Goal: Task Accomplishment & Management: Manage account settings

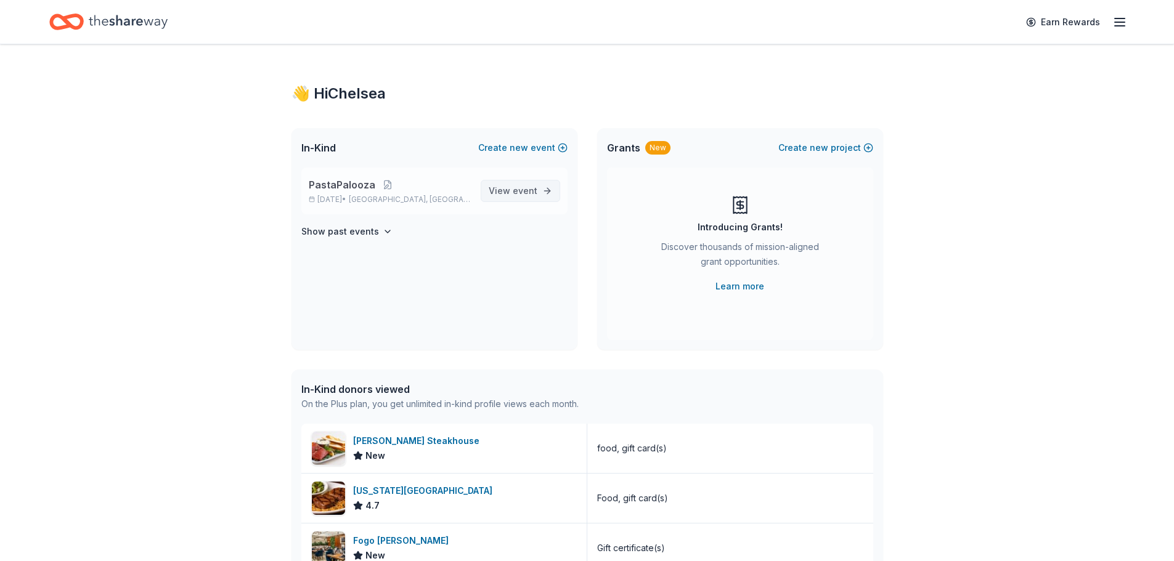
click at [527, 189] on span "event" at bounding box center [525, 190] width 25 height 10
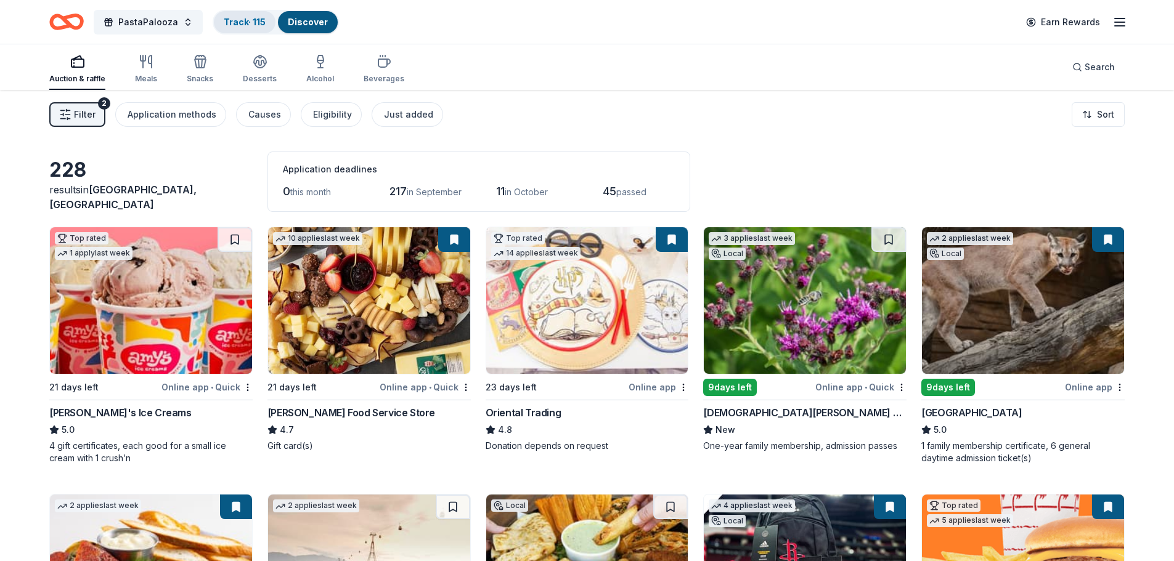
click at [256, 20] on link "Track · 115" at bounding box center [245, 22] width 42 height 10
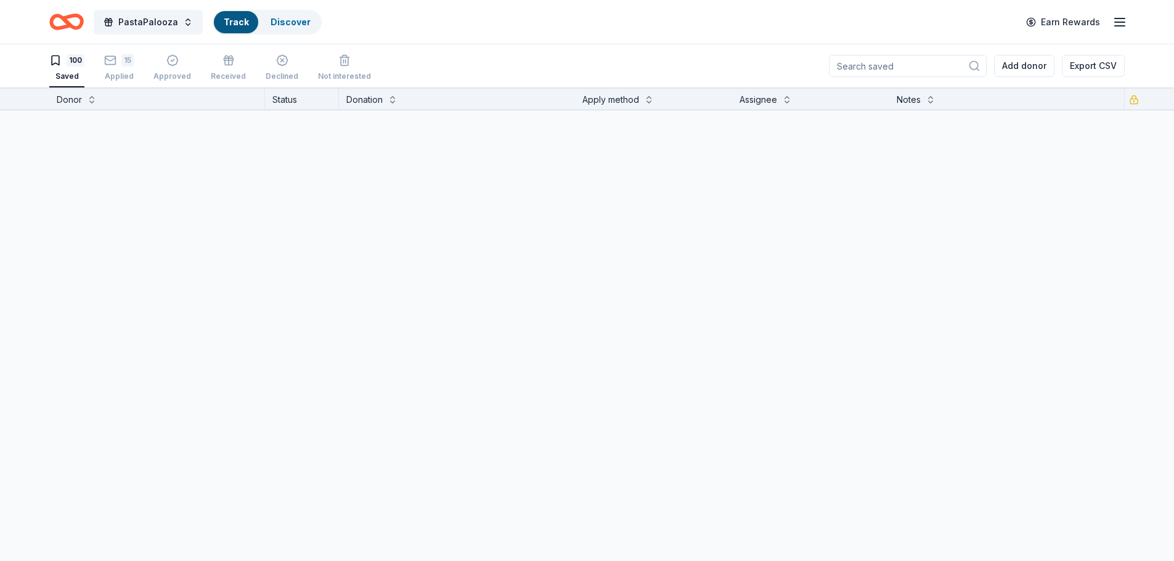
click at [239, 23] on link "Track" at bounding box center [236, 22] width 25 height 10
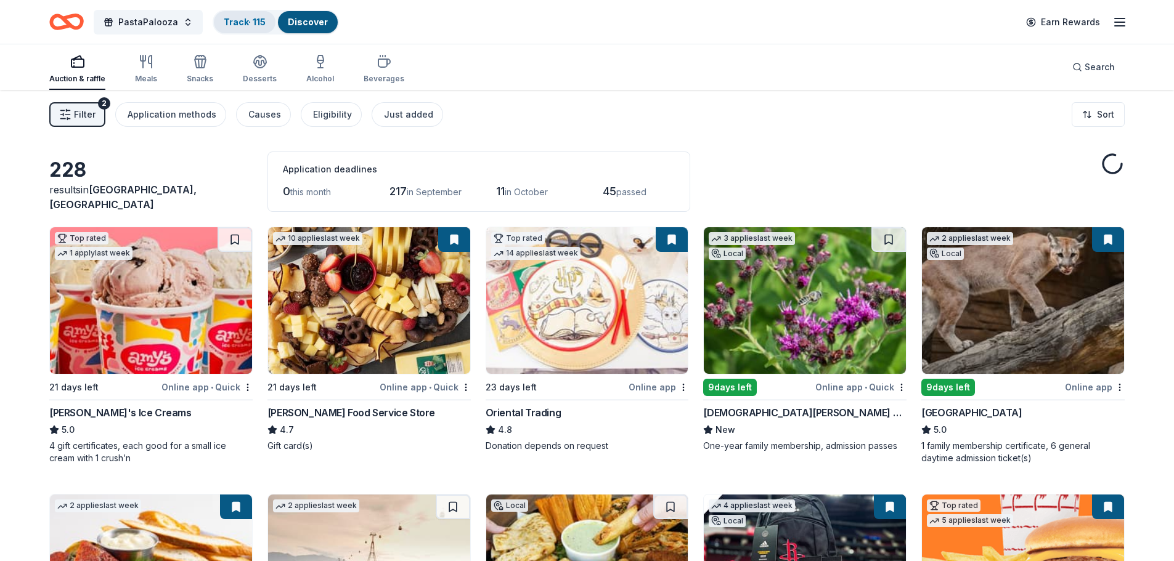
click at [242, 22] on link "Track · 115" at bounding box center [245, 22] width 42 height 10
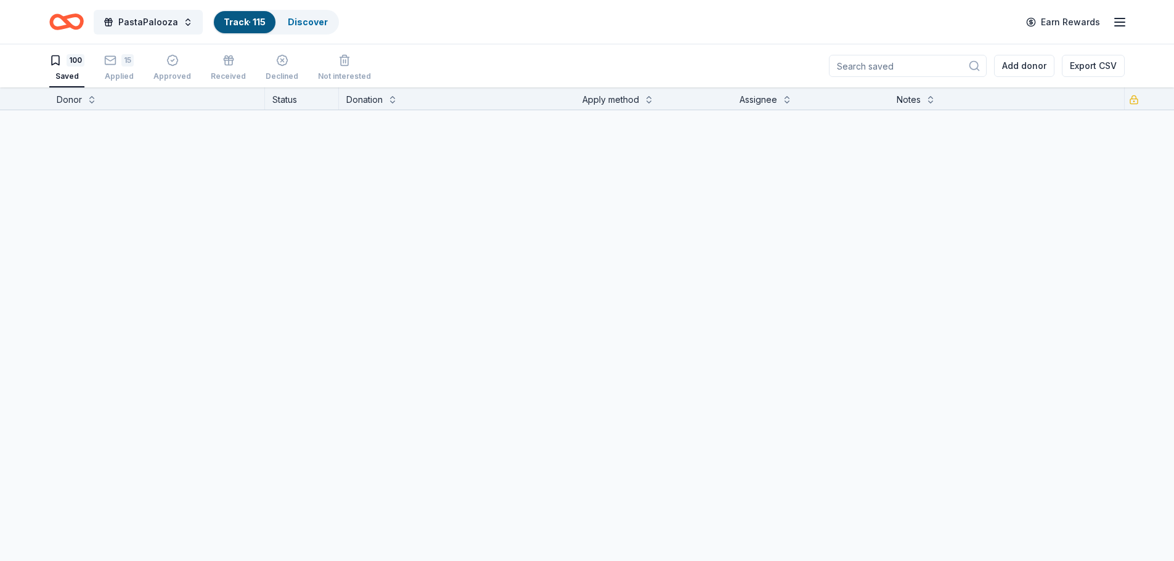
scroll to position [1, 0]
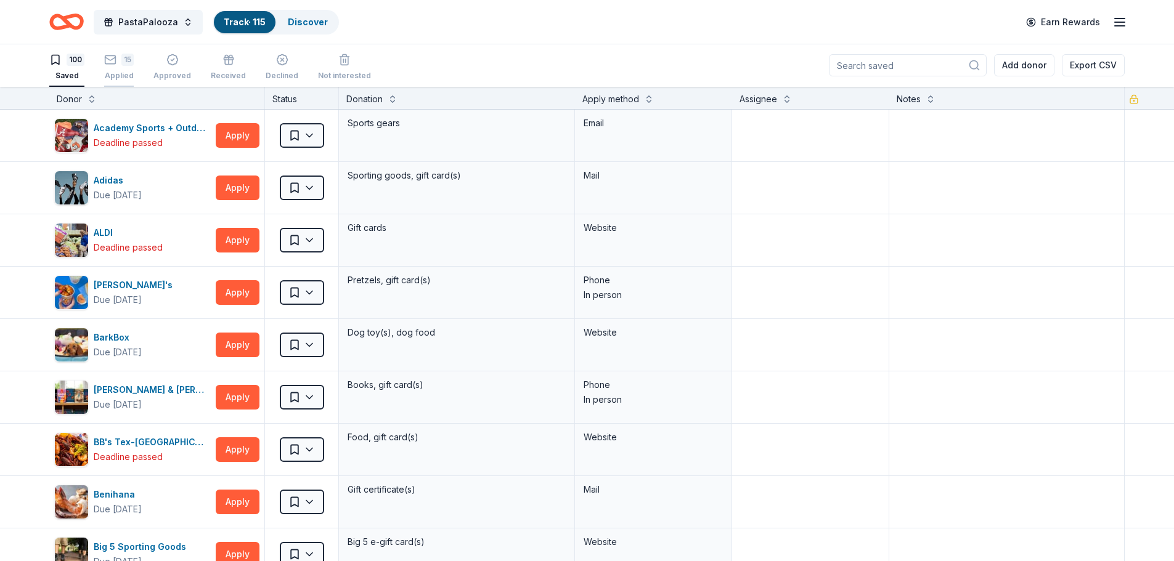
click at [113, 63] on rect "button" at bounding box center [110, 59] width 10 height 8
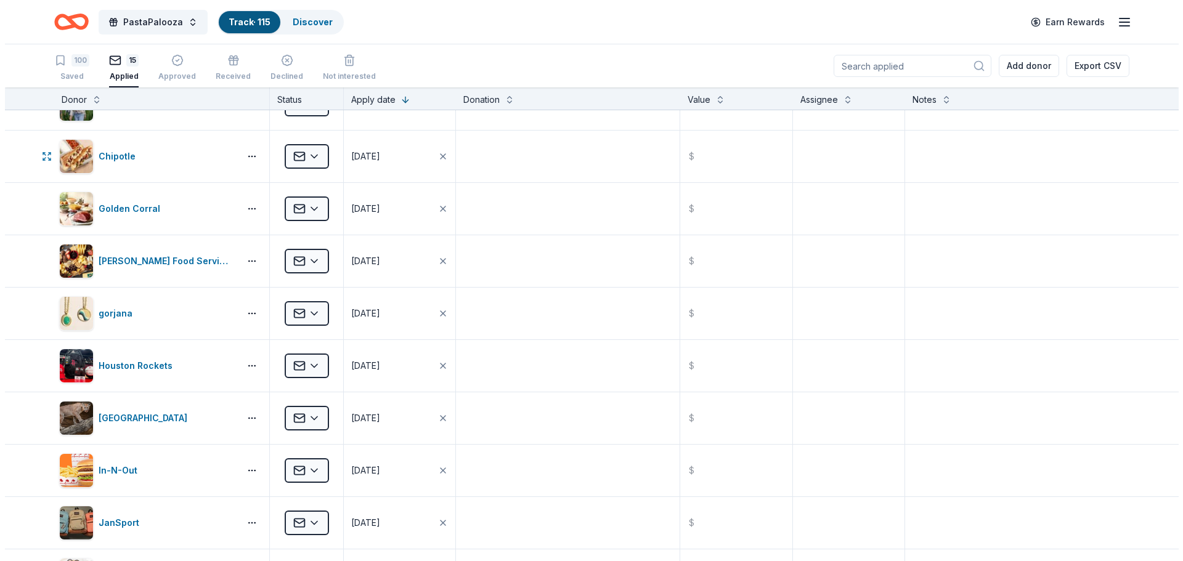
scroll to position [233, 0]
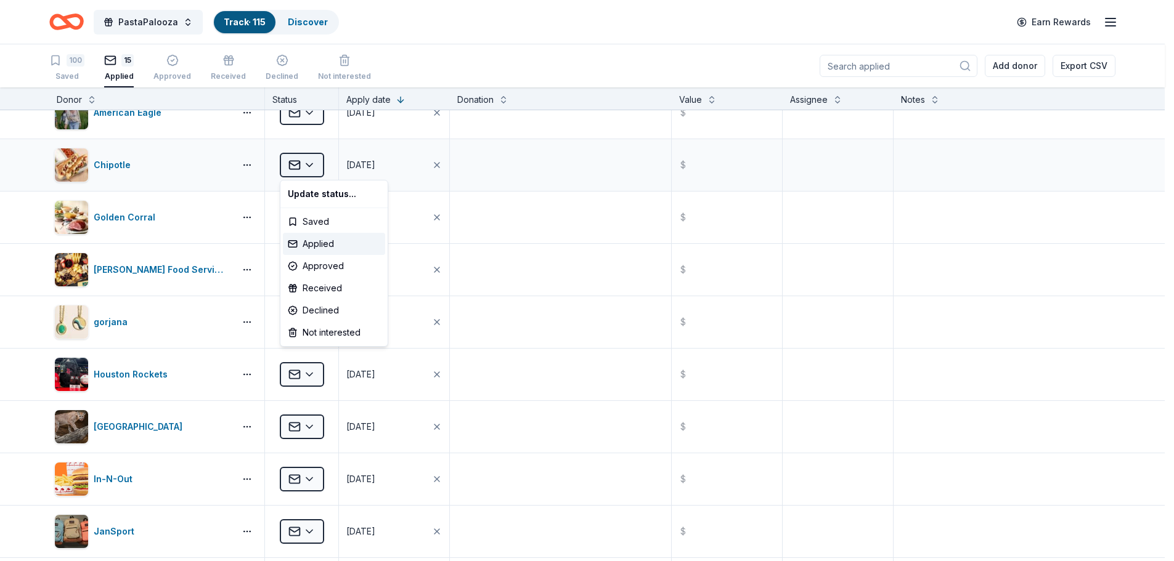
click at [311, 165] on html "PastaPalooza Track · 115 Discover Earn Rewards 100 Saved 15 Applied Approved Re…" at bounding box center [587, 280] width 1174 height 561
click at [330, 266] on div "Approved" at bounding box center [334, 266] width 102 height 22
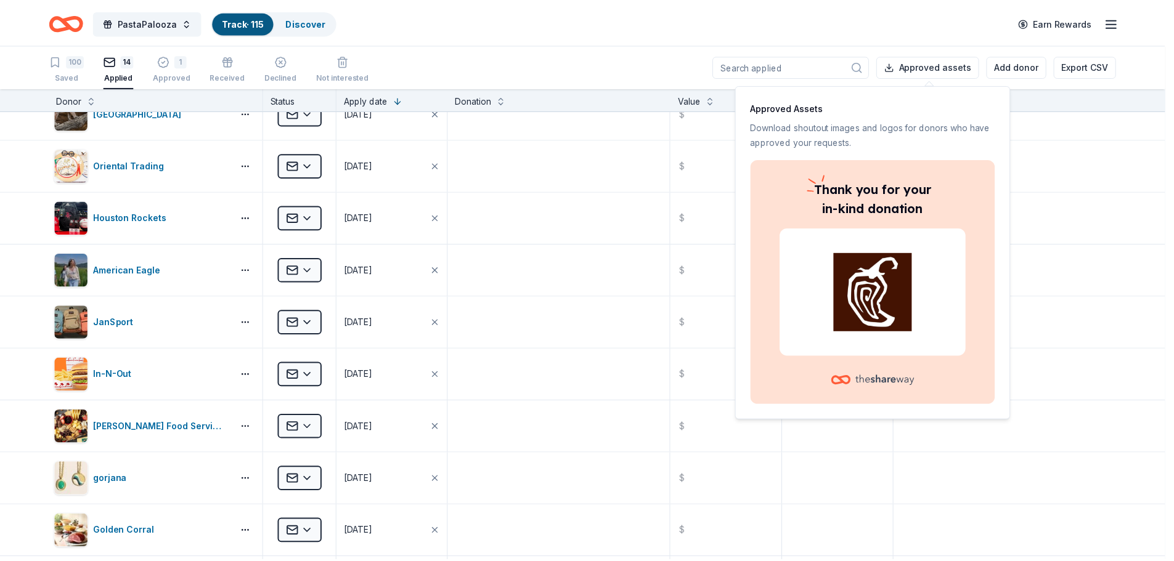
scroll to position [0, 0]
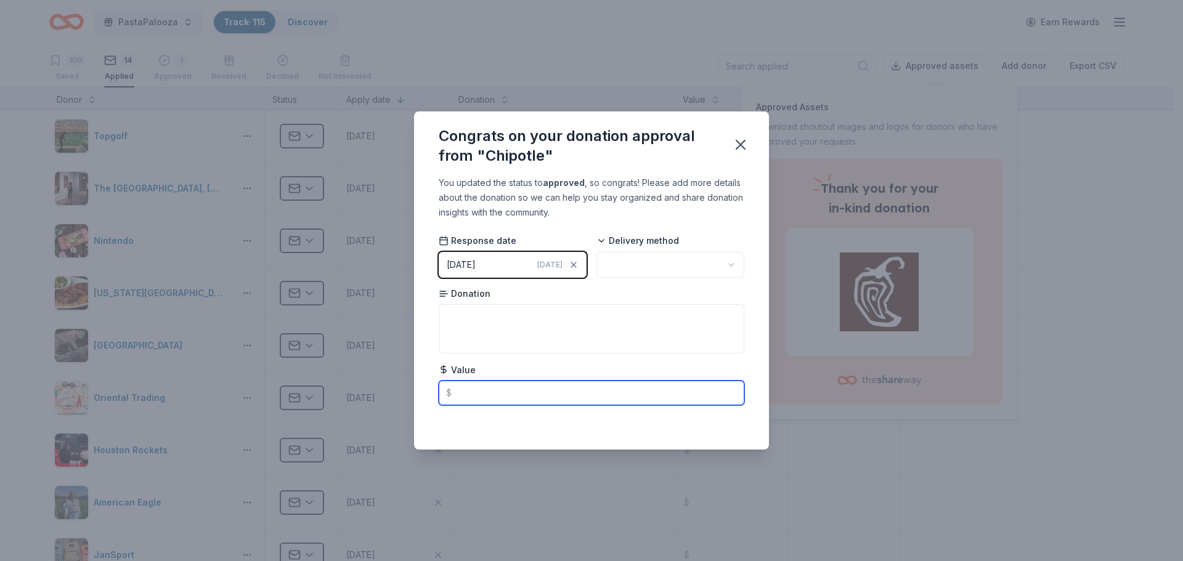
click at [523, 396] on input "text" at bounding box center [592, 393] width 306 height 25
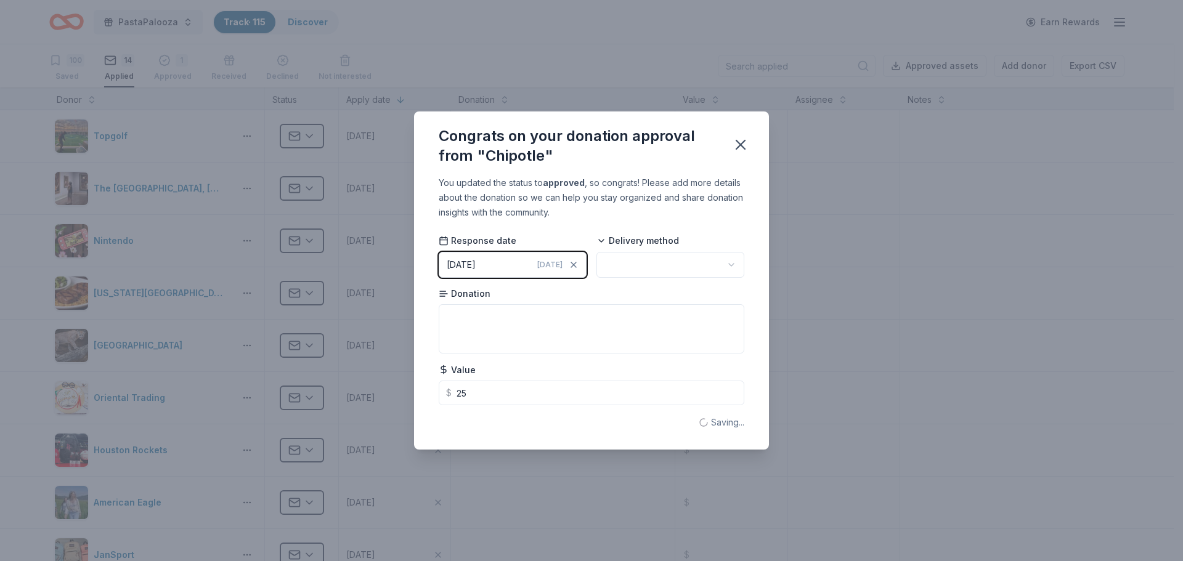
type input "25.00"
click at [738, 255] on html "PastaPalooza Track · 115 Discover Earn Rewards 100 Saved 14 Applied 1 Approved …" at bounding box center [591, 280] width 1183 height 561
click at [739, 144] on icon "button" at bounding box center [740, 144] width 9 height 9
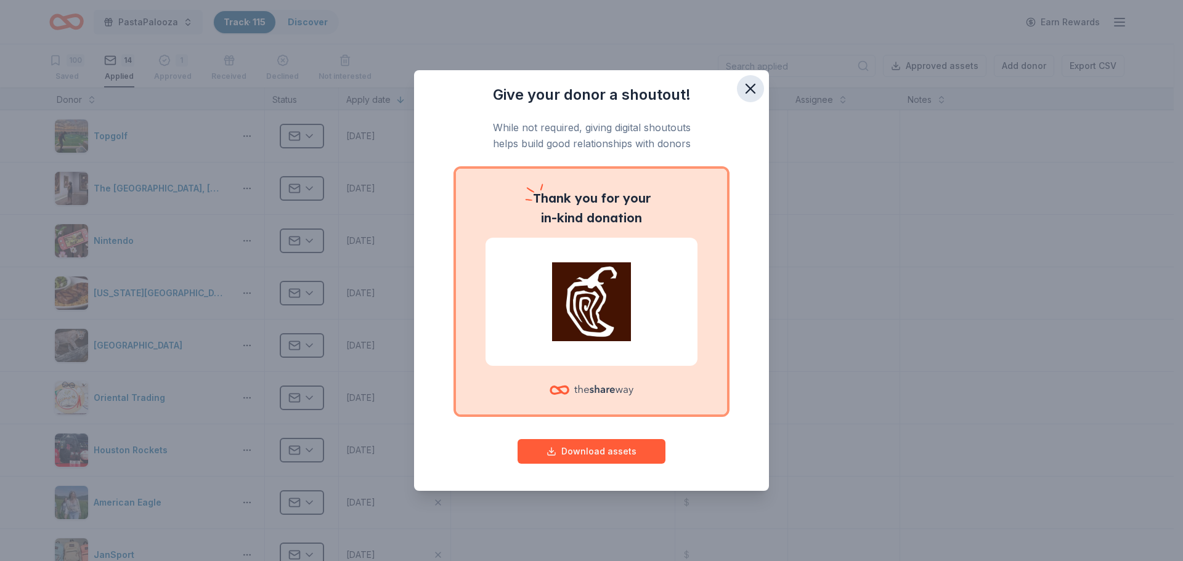
click at [751, 88] on icon "button" at bounding box center [750, 88] width 9 height 9
